Goal: Find specific page/section: Find specific page/section

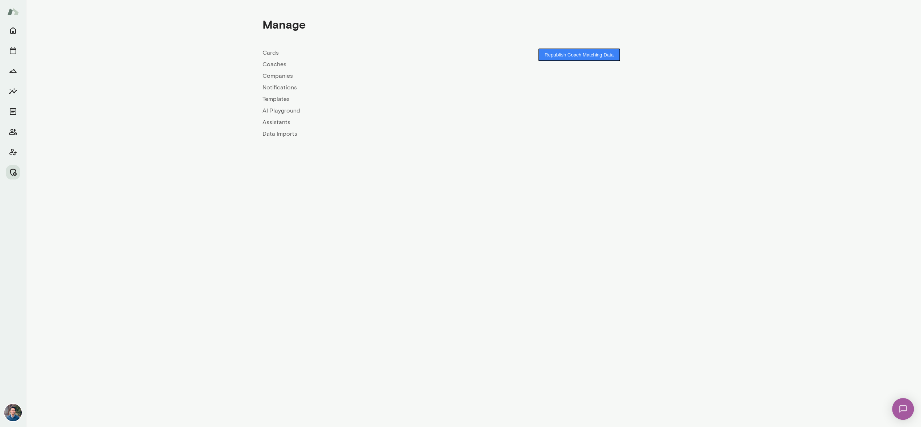
click at [271, 74] on link "Companies" at bounding box center [367, 76] width 211 height 9
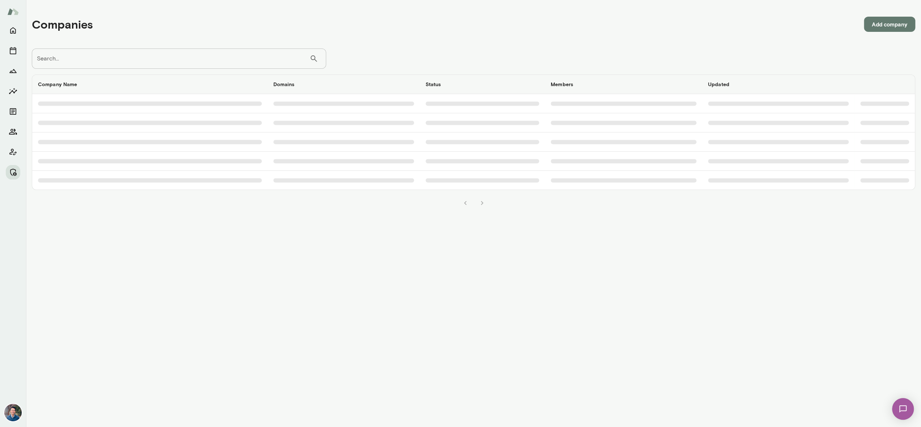
click at [228, 57] on input "Search..." at bounding box center [171, 58] width 278 height 20
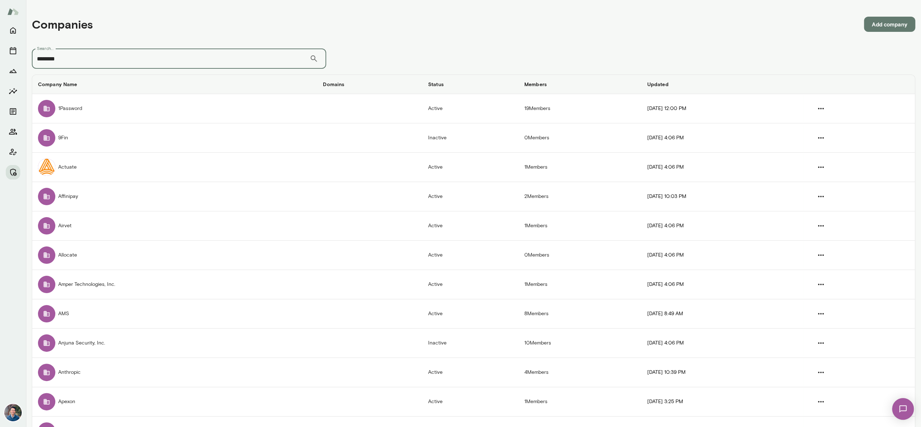
type input "********"
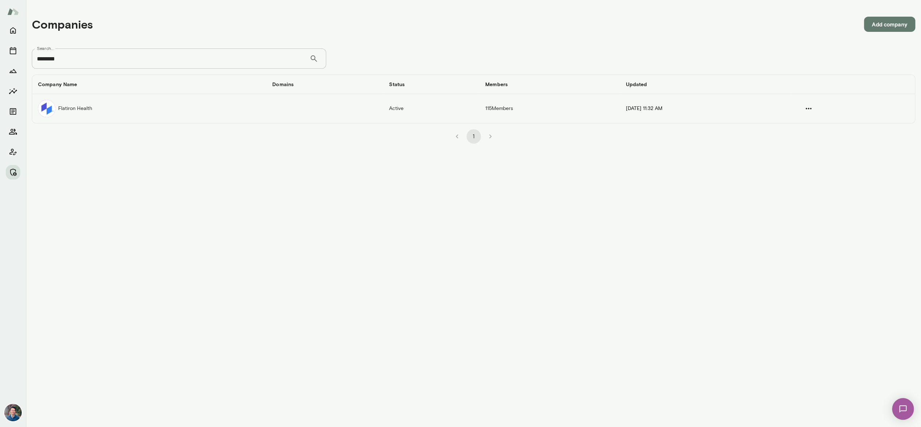
click at [87, 103] on td "Flatiron Health" at bounding box center [149, 108] width 234 height 29
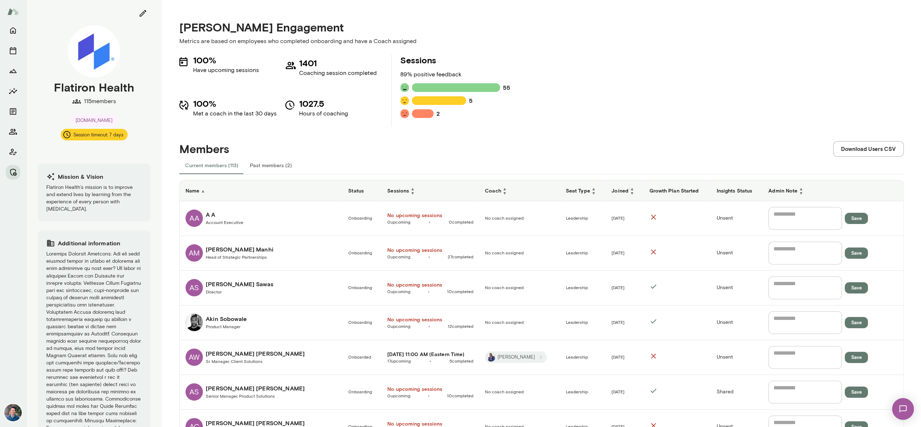
scroll to position [495, 0]
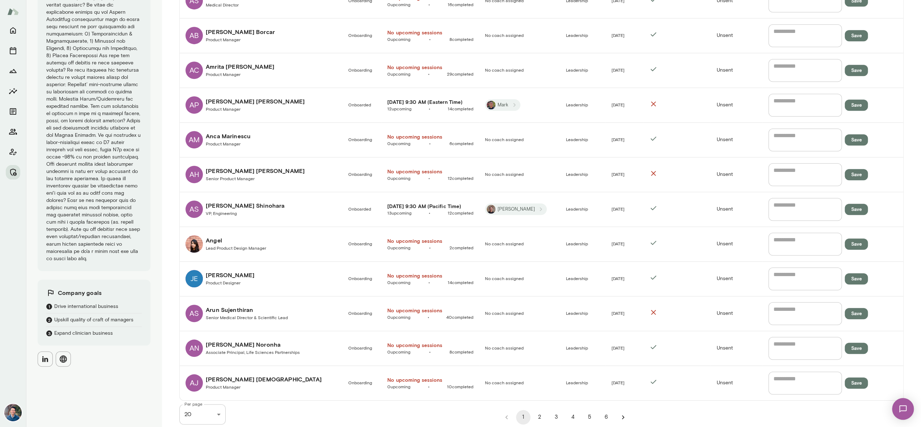
click at [200, 0] on div "Flatiron Health 115 members [DOMAIN_NAME] Session timeout: 7 days Mission & Vis…" at bounding box center [460, 0] width 921 height 0
click at [208, 395] on li "50" at bounding box center [202, 398] width 46 height 13
type input "**"
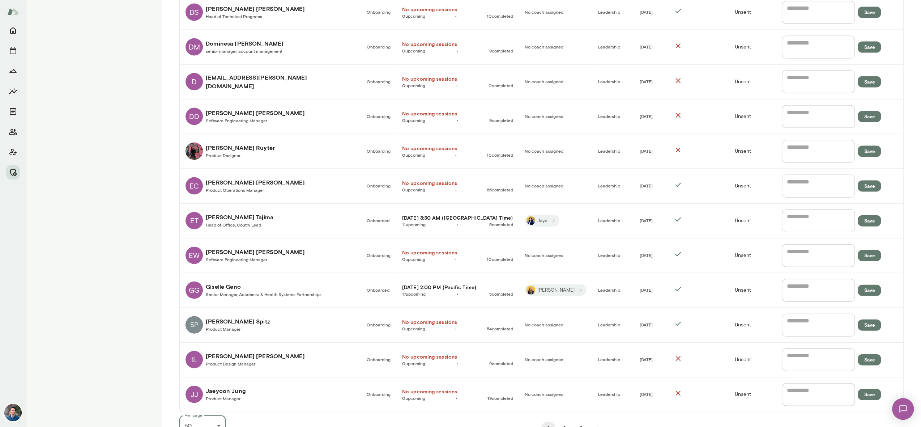
scroll to position [1532, 0]
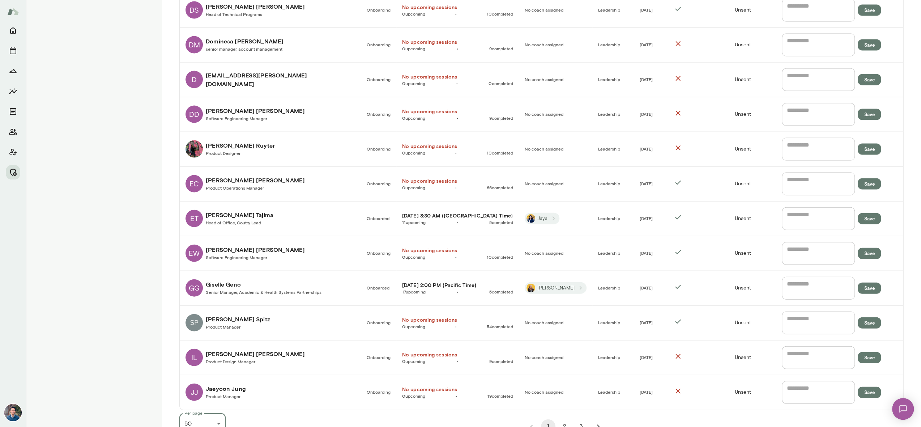
click at [564, 419] on button "2" at bounding box center [564, 426] width 14 height 14
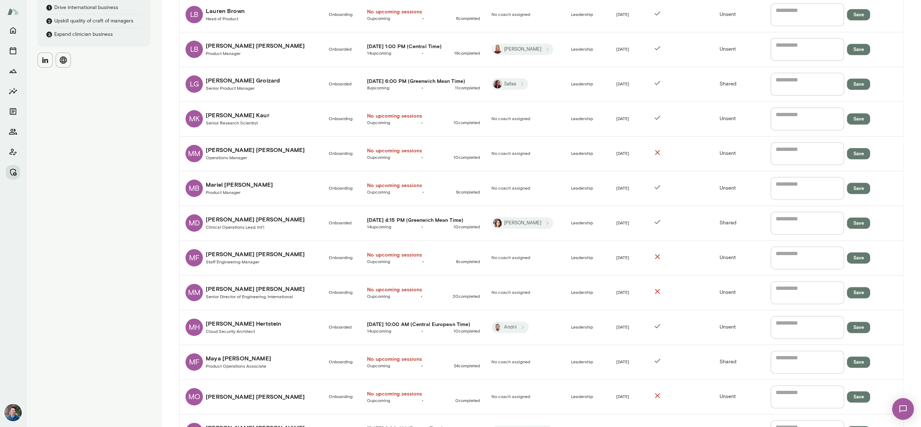
scroll to position [698, 0]
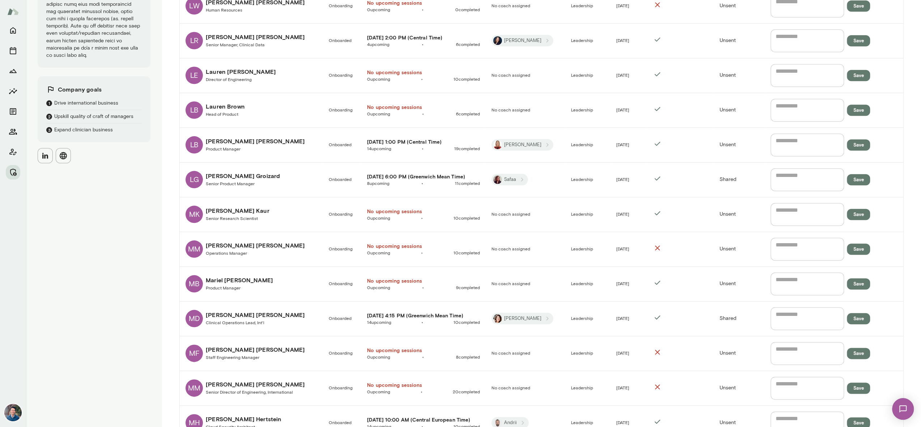
click at [235, 103] on h6 "[PERSON_NAME]" at bounding box center [225, 106] width 39 height 9
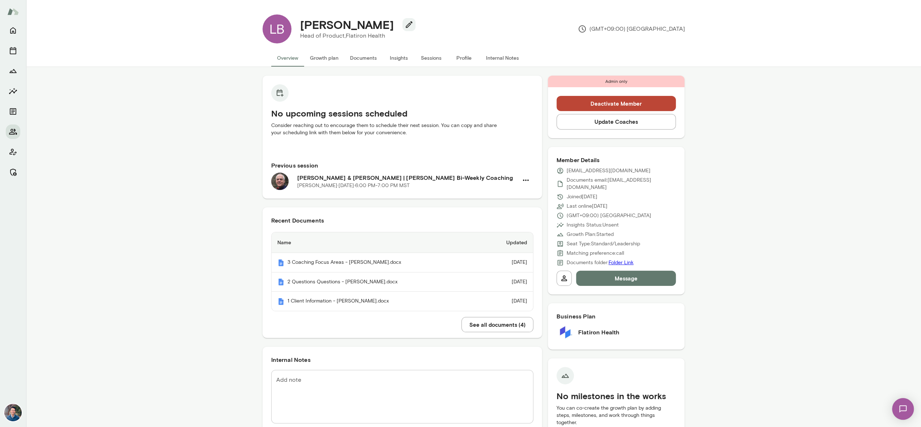
click at [182, 67] on div "No upcoming sessions scheduled Consider reaching out to encourage them to sched…" at bounding box center [473, 432] width 895 height 731
